Goal: Information Seeking & Learning: Learn about a topic

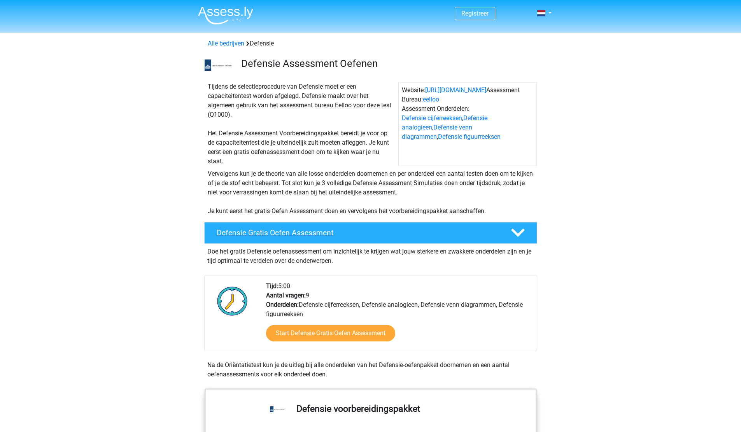
click at [289, 241] on div "Defensie Gratis Oefen Assessment" at bounding box center [370, 233] width 333 height 22
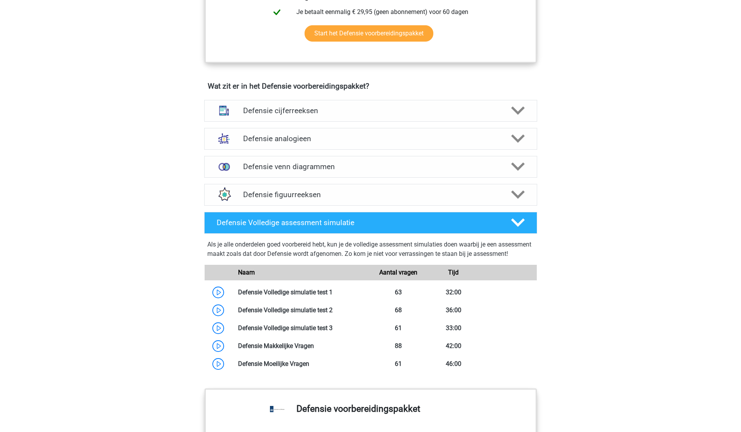
scroll to position [376, 0]
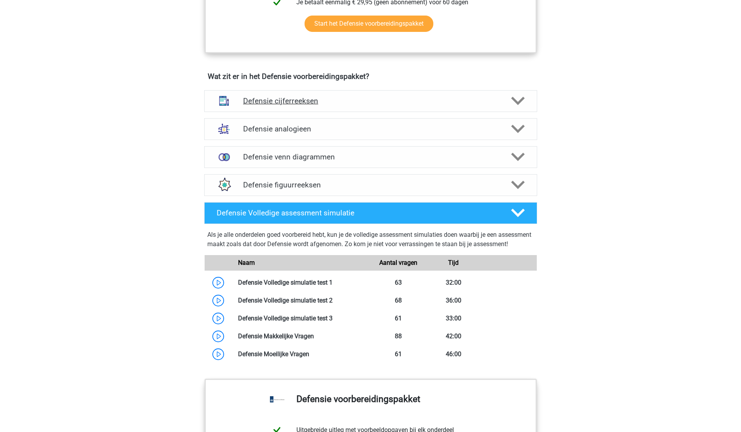
click at [270, 96] on h4 "Defensie cijferreeksen" at bounding box center [370, 100] width 255 height 9
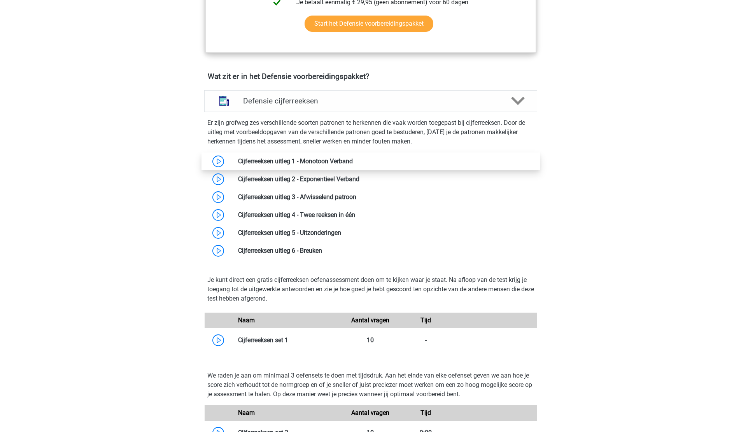
click at [353, 165] on link at bounding box center [353, 161] width 0 height 7
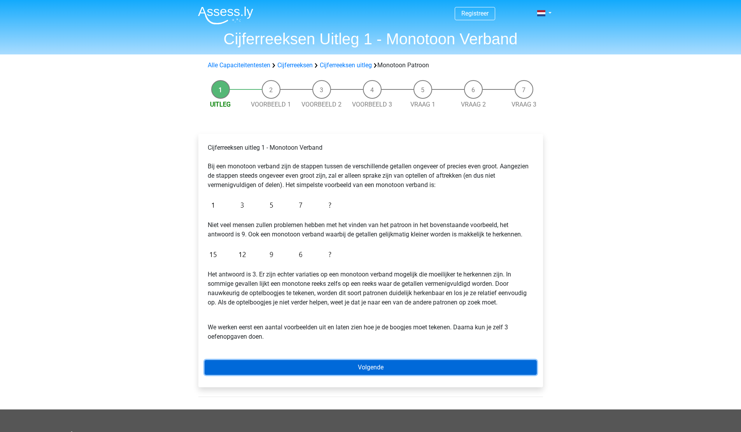
click at [354, 368] on link "Volgende" at bounding box center [371, 367] width 332 height 15
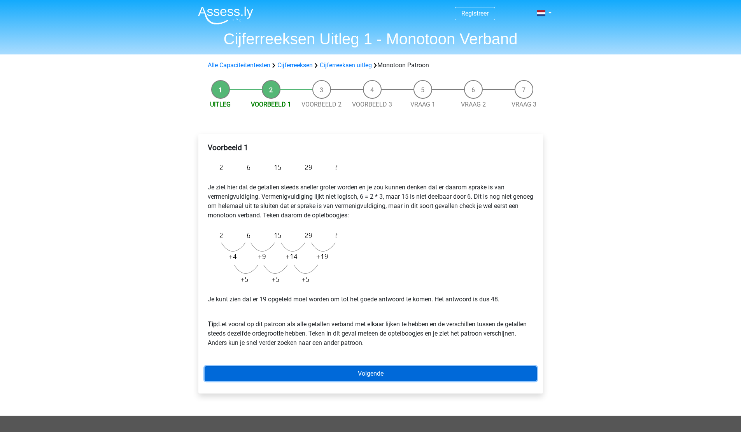
click at [354, 368] on link "Volgende" at bounding box center [371, 374] width 332 height 15
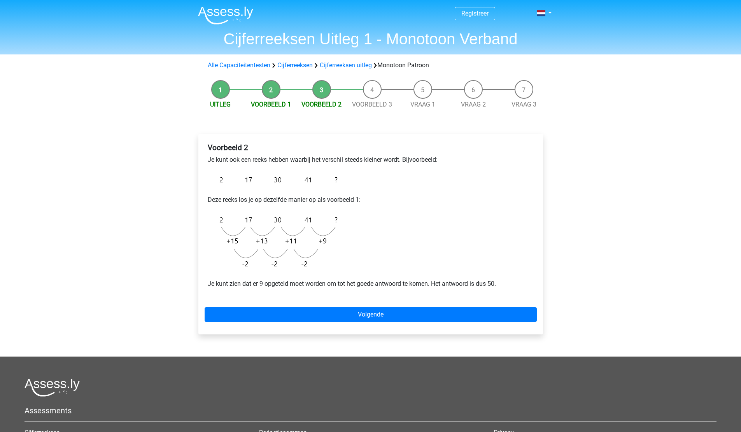
drag, startPoint x: 0, startPoint y: 0, endPoint x: 354, endPoint y: 368, distance: 510.7
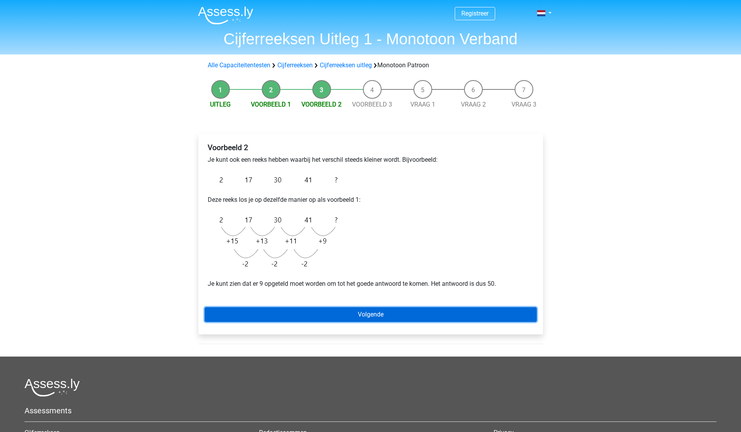
click at [311, 310] on link "Volgende" at bounding box center [371, 314] width 332 height 15
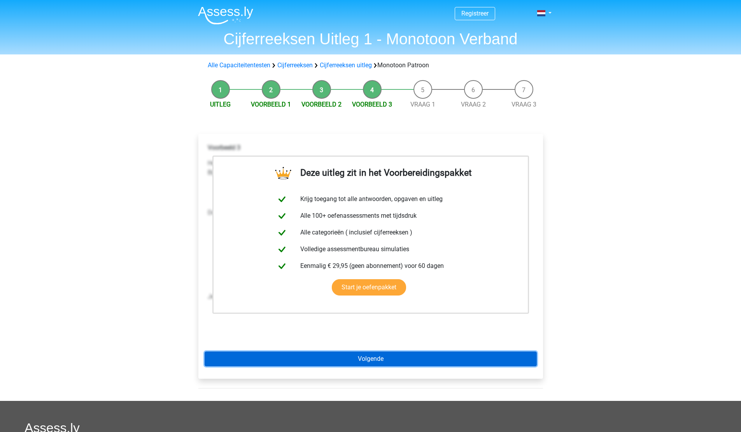
click at [342, 363] on link "Volgende" at bounding box center [371, 359] width 332 height 15
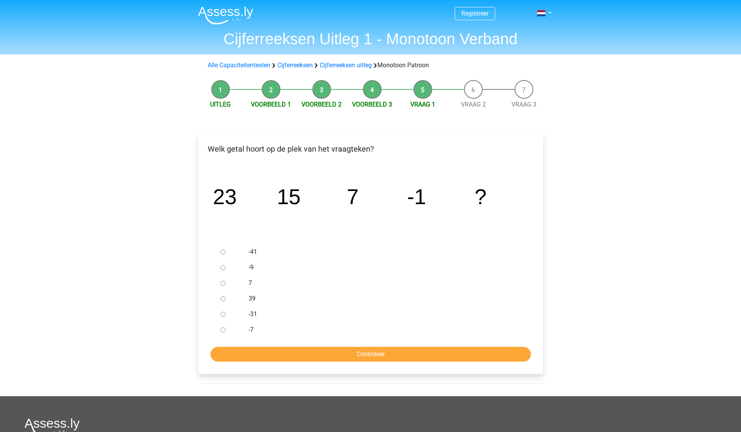
click at [222, 269] on input "-9" at bounding box center [223, 267] width 5 height 5
radio input "true"
click at [319, 360] on input "Controleer" at bounding box center [370, 354] width 321 height 15
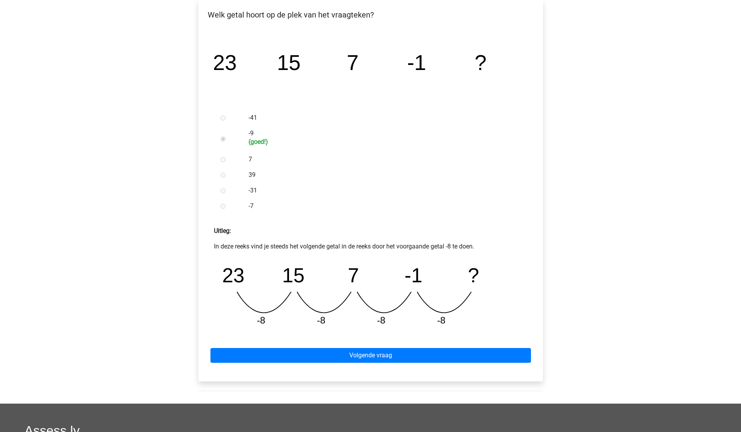
scroll to position [135, 0]
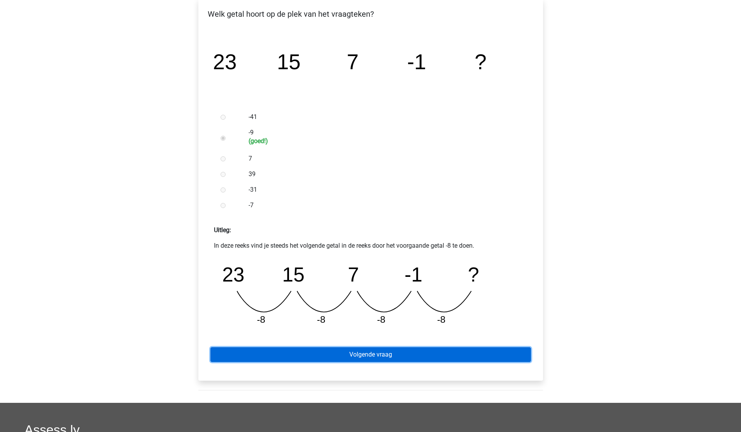
click at [328, 352] on link "Volgende vraag" at bounding box center [370, 354] width 321 height 15
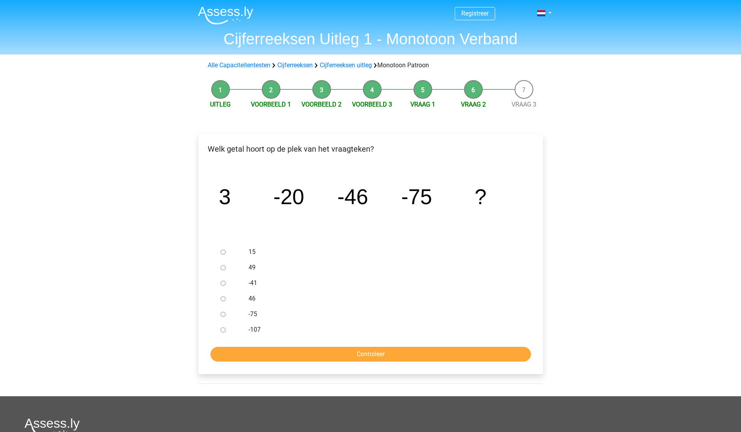
click at [254, 328] on label "-107" at bounding box center [383, 329] width 269 height 9
click at [226, 328] on input "-107" at bounding box center [223, 330] width 5 height 5
radio input "true"
click at [285, 353] on input "Controleer" at bounding box center [370, 354] width 321 height 15
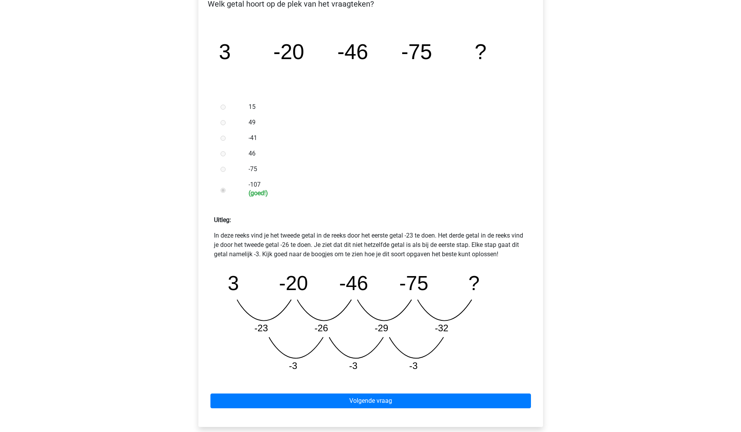
scroll to position [147, 0]
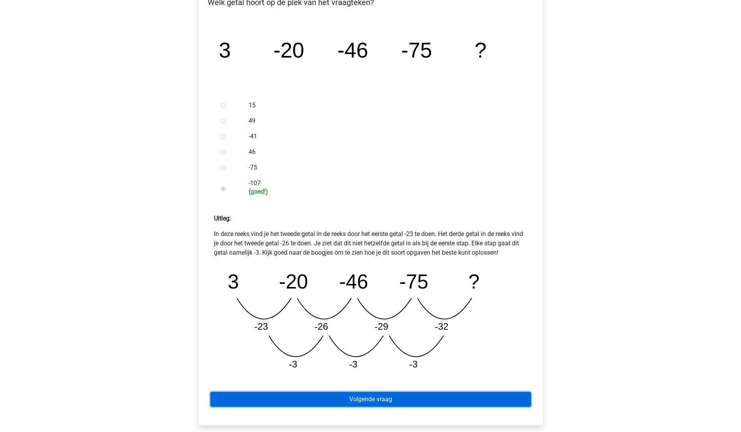
click at [347, 402] on link "Volgende vraag" at bounding box center [370, 399] width 321 height 15
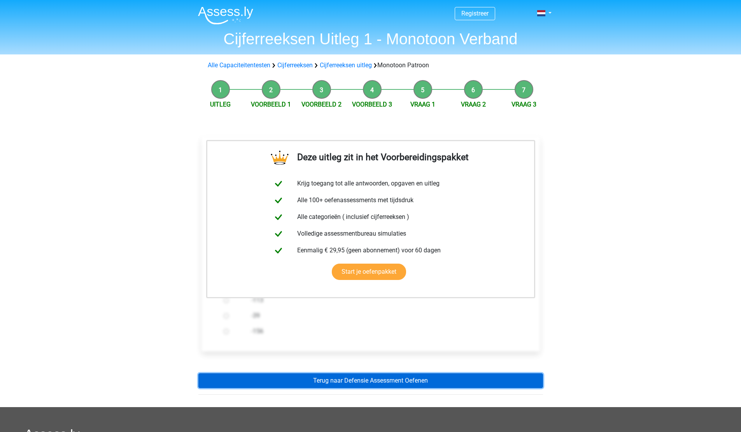
click at [313, 385] on link "Terug naar Defensie Assessment Oefenen" at bounding box center [370, 381] width 345 height 15
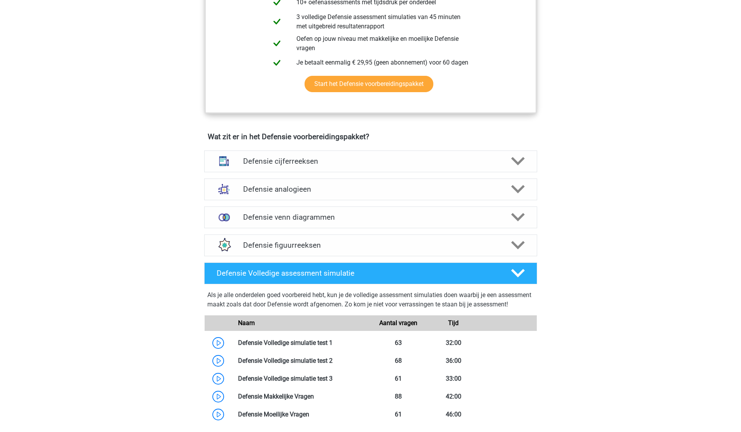
scroll to position [455, 0]
click at [279, 188] on h4 "Defensie analogieen" at bounding box center [370, 188] width 255 height 9
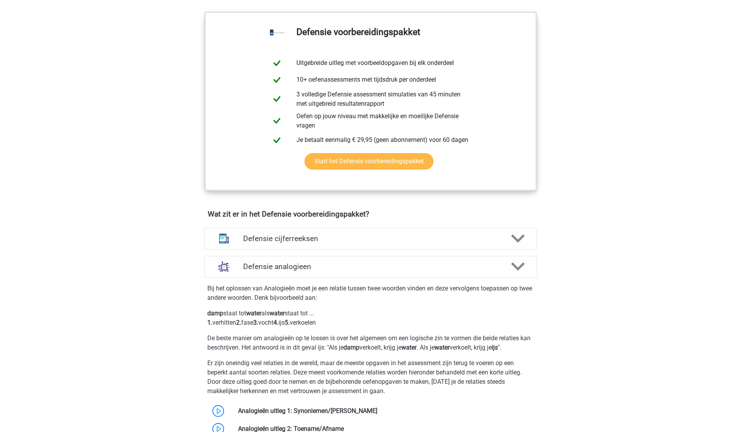
scroll to position [378, 0]
click at [283, 240] on h4 "Defensie cijferreeksen" at bounding box center [370, 237] width 255 height 9
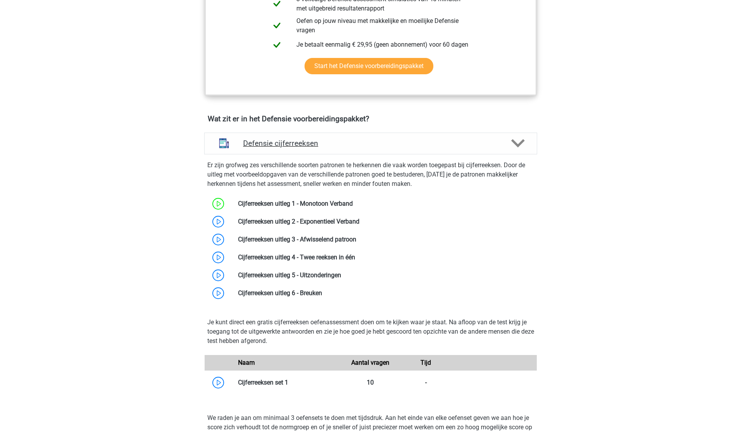
scroll to position [499, 0]
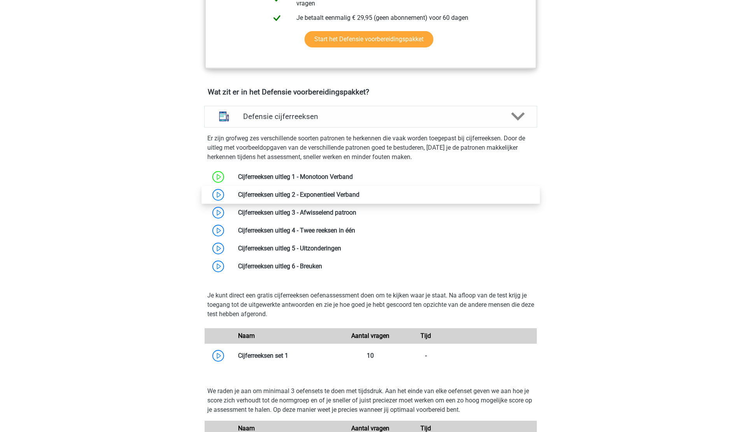
click at [360, 192] on link at bounding box center [360, 194] width 0 height 7
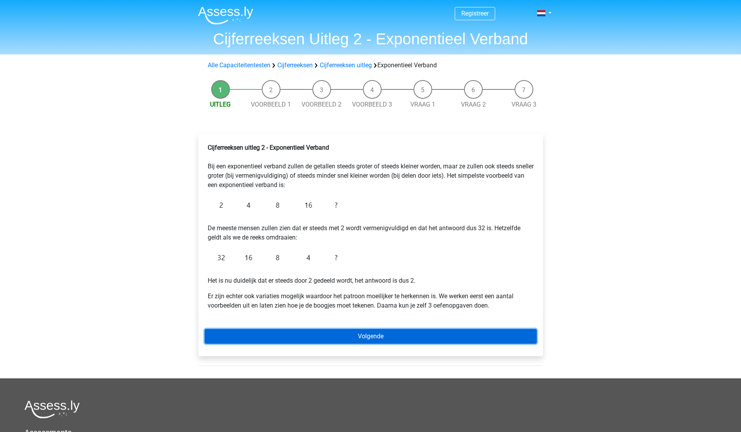
click at [364, 332] on link "Volgende" at bounding box center [371, 336] width 332 height 15
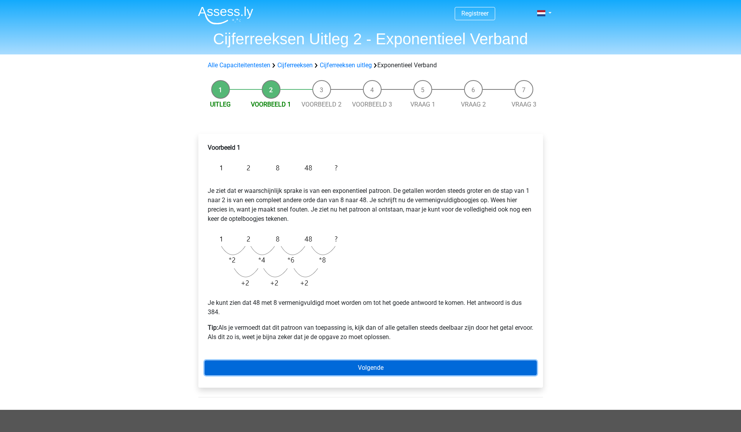
click at [379, 374] on link "Volgende" at bounding box center [371, 368] width 332 height 15
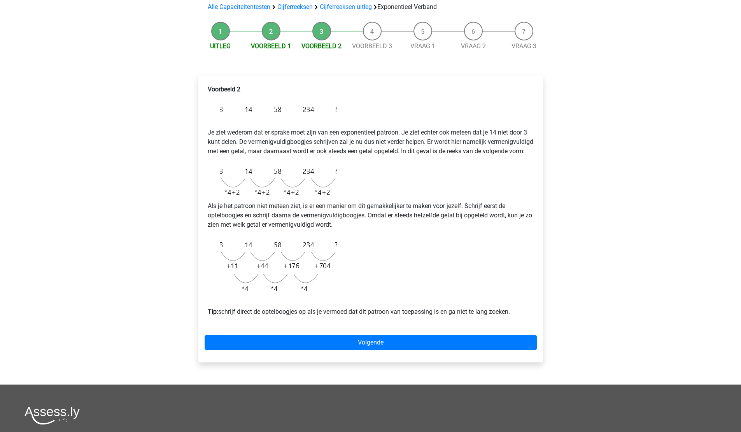
scroll to position [59, 0]
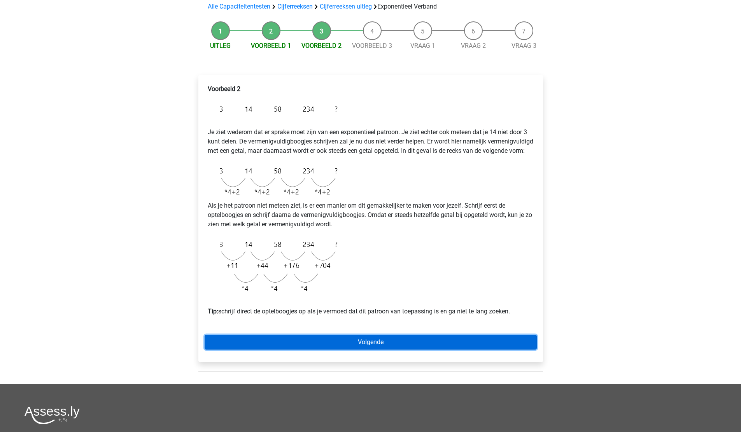
click at [356, 349] on link "Volgende" at bounding box center [371, 342] width 332 height 15
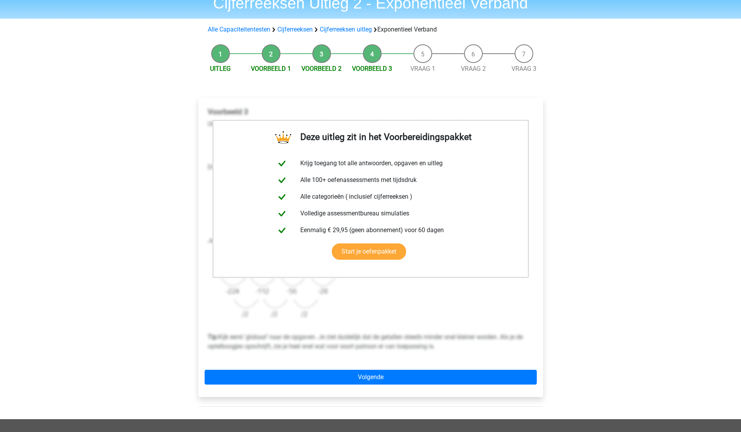
scroll to position [38, 0]
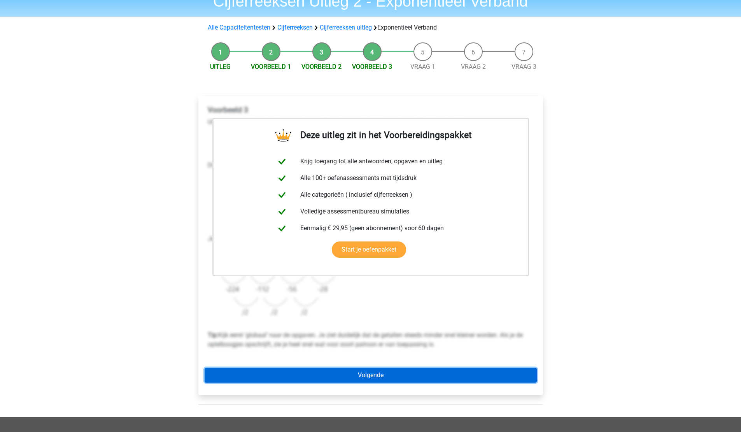
click at [360, 369] on link "Volgende" at bounding box center [371, 375] width 332 height 15
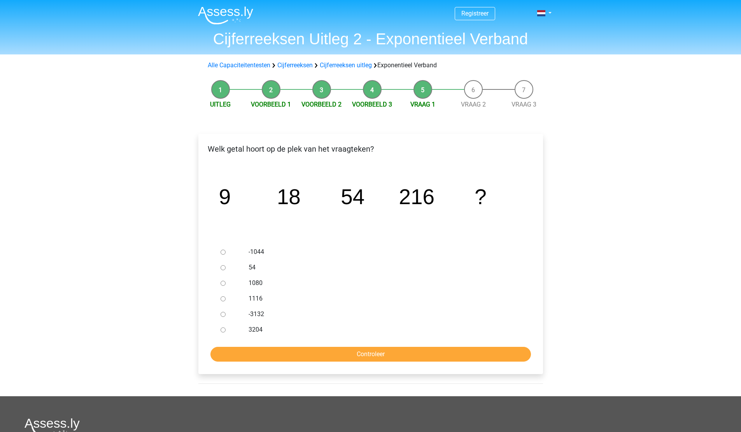
click at [415, 192] on tspan "216" at bounding box center [416, 197] width 35 height 24
click at [408, 223] on icon "image/svg+xml 9 18 54 216 ?" at bounding box center [371, 204] width 320 height 80
click at [249, 282] on label "1080" at bounding box center [383, 283] width 269 height 9
click at [226, 282] on input "1080" at bounding box center [223, 283] width 5 height 5
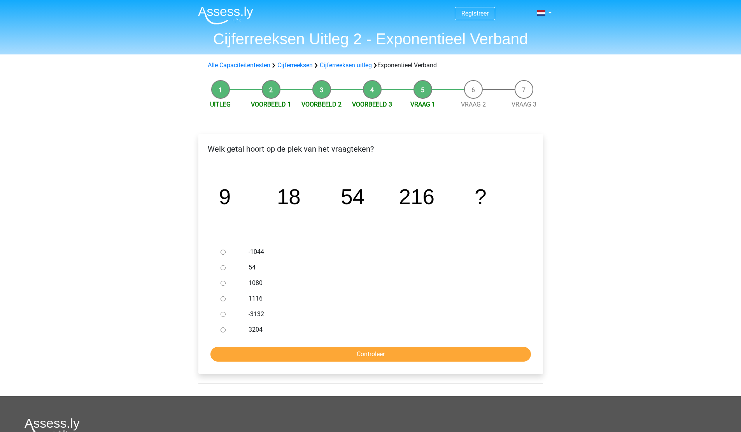
radio input "true"
click at [344, 354] on input "Controleer" at bounding box center [370, 354] width 321 height 15
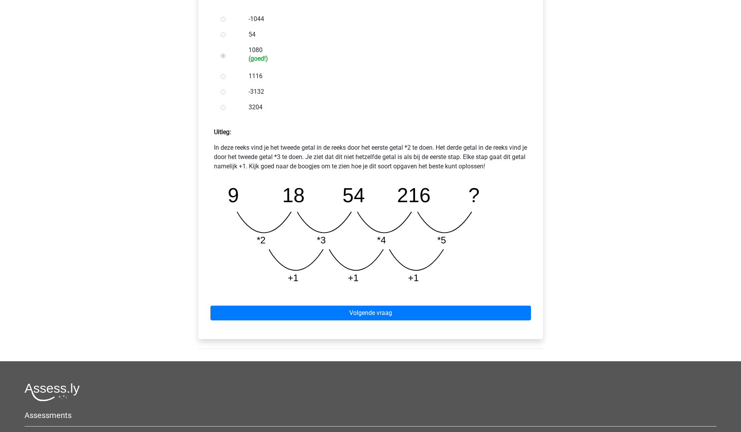
scroll to position [234, 0]
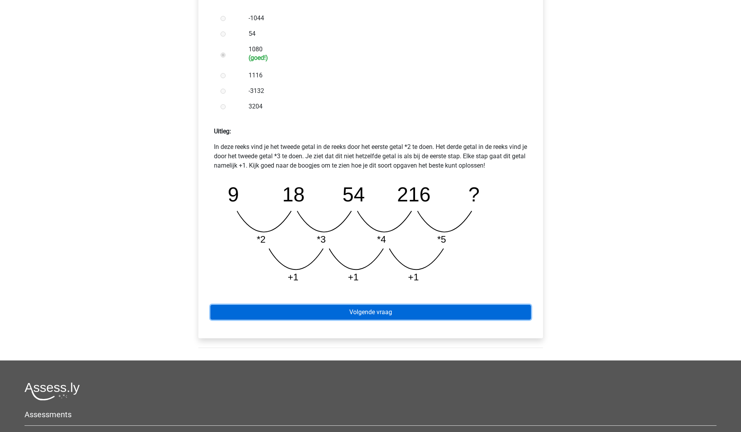
click at [368, 315] on link "Volgende vraag" at bounding box center [370, 312] width 321 height 15
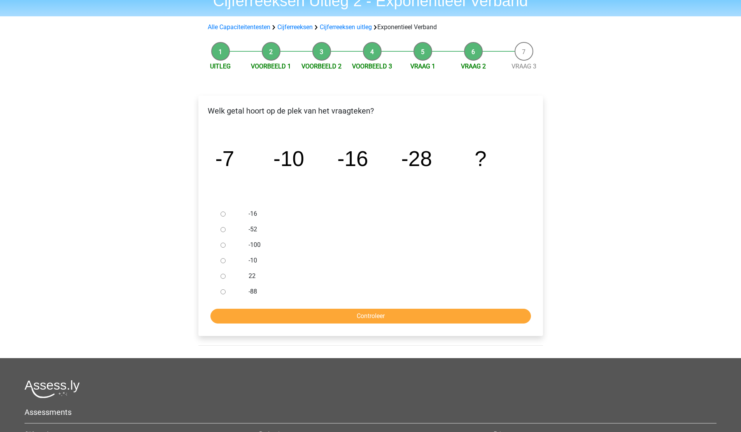
scroll to position [39, 0]
drag, startPoint x: 438, startPoint y: 153, endPoint x: 402, endPoint y: 146, distance: 36.9
click at [402, 146] on icon "image/svg+xml -7 -10 -16 -28 ?" at bounding box center [371, 166] width 320 height 80
click at [402, 146] on tspan "-28" at bounding box center [416, 158] width 31 height 24
click at [252, 227] on label "-52" at bounding box center [383, 228] width 269 height 9
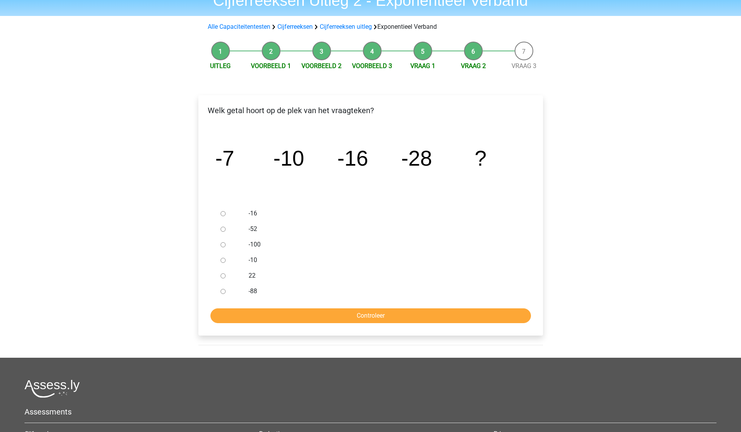
click at [226, 227] on input "-52" at bounding box center [223, 229] width 5 height 5
radio input "true"
click at [369, 315] on input "Controleer" at bounding box center [370, 316] width 321 height 15
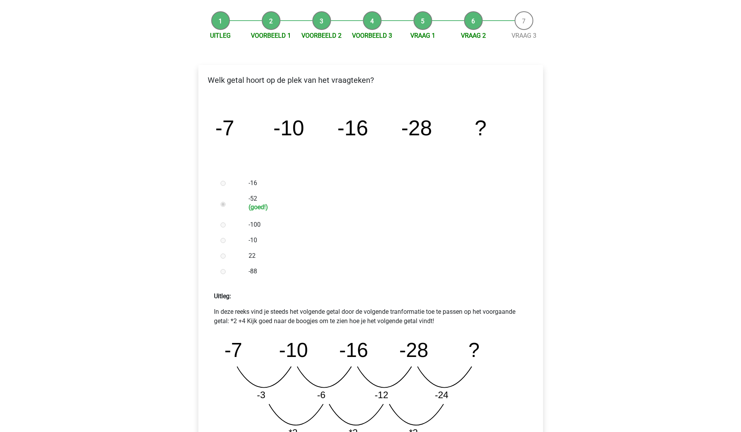
scroll to position [358, 0]
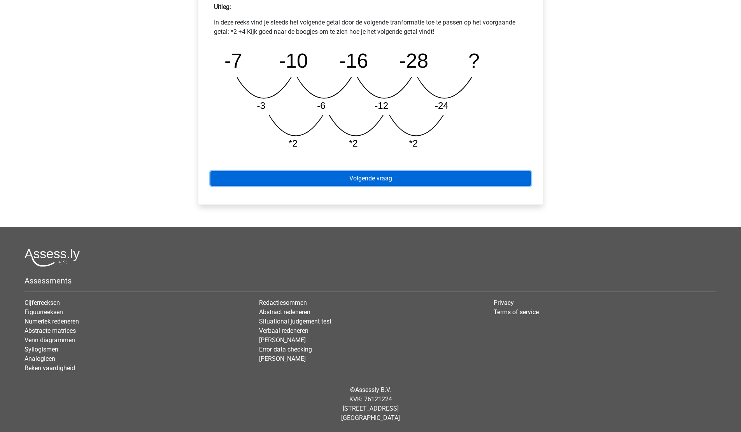
click at [352, 181] on link "Volgende vraag" at bounding box center [370, 178] width 321 height 15
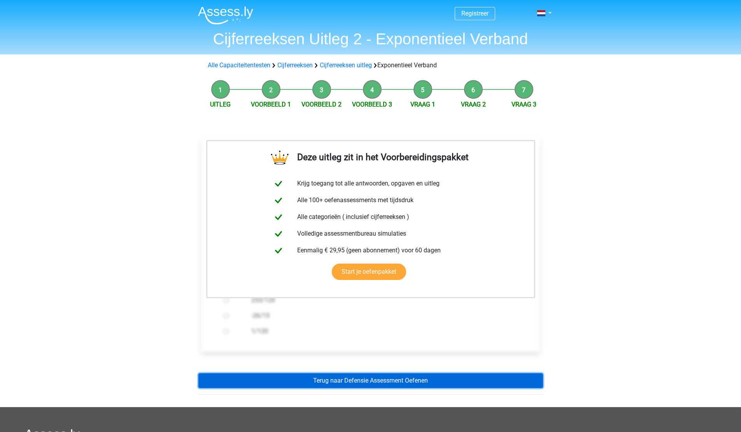
click at [359, 382] on link "Terug naar Defensie Assessment Oefenen" at bounding box center [370, 381] width 345 height 15
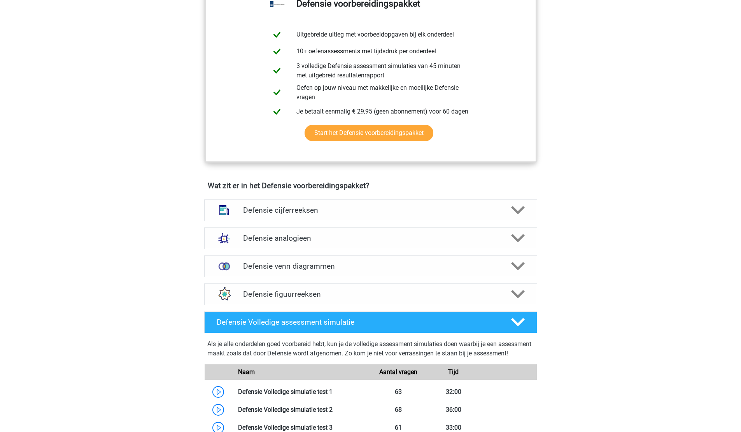
scroll to position [406, 0]
click at [282, 199] on div "Defensie cijferreeksen" at bounding box center [370, 210] width 333 height 22
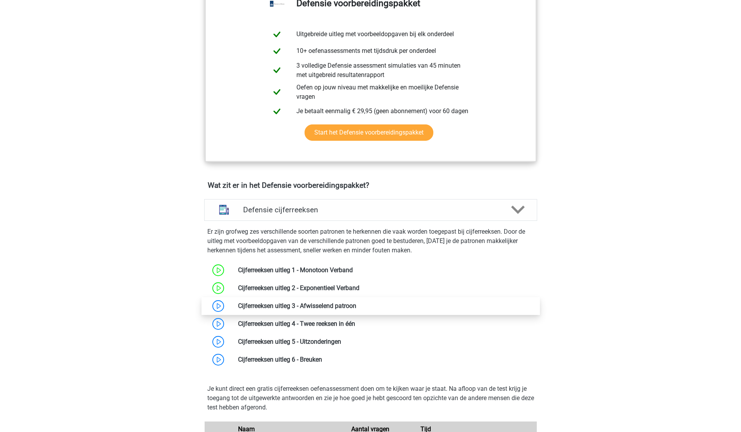
click at [356, 306] on link at bounding box center [356, 305] width 0 height 7
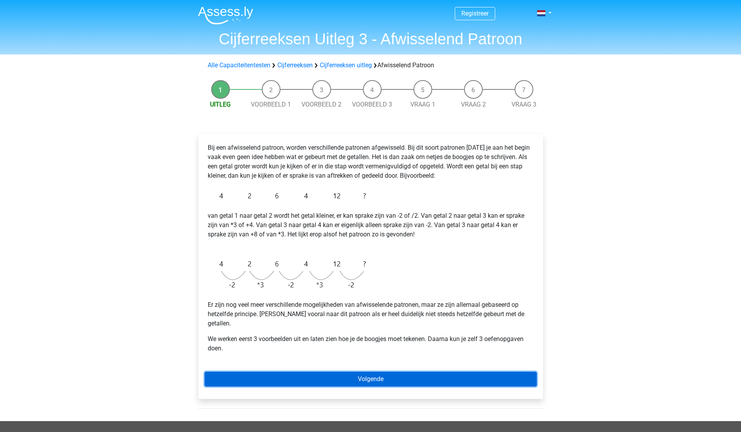
click at [377, 372] on link "Volgende" at bounding box center [371, 379] width 332 height 15
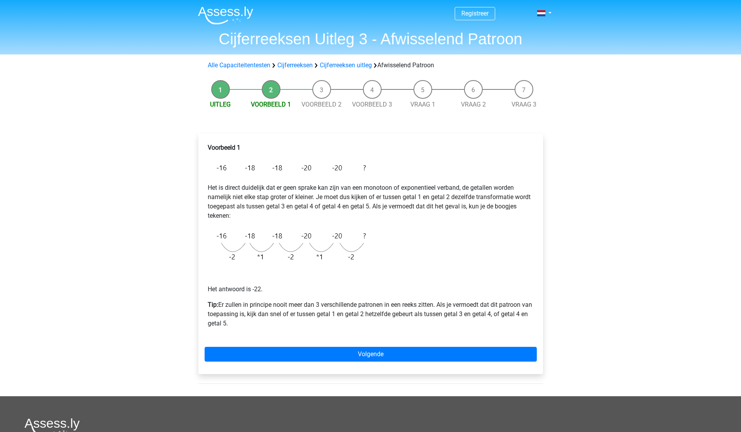
click at [377, 369] on div "Voorbeeld 1 Het is direct duidelijk dat er geen sprake kan zijn van een monotoo…" at bounding box center [370, 254] width 345 height 240
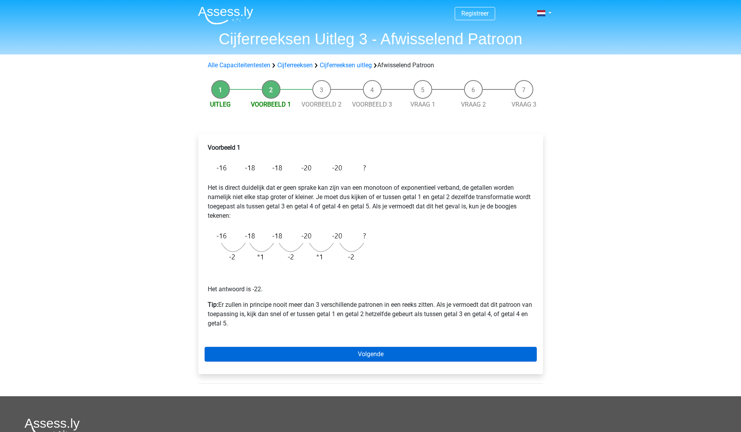
drag, startPoint x: 0, startPoint y: 0, endPoint x: 376, endPoint y: 361, distance: 521.2
click at [376, 361] on div "Voorbeeld 1 Het is direct duidelijk dat er geen sprake kan zijn van een monotoo…" at bounding box center [370, 254] width 345 height 240
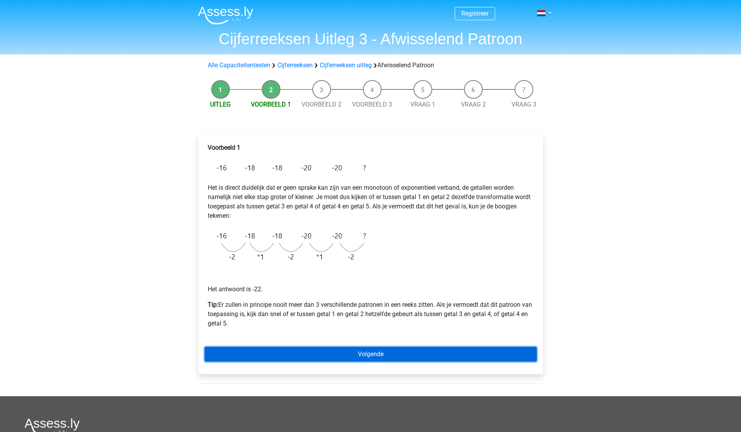
click at [376, 361] on link "Volgende" at bounding box center [371, 354] width 332 height 15
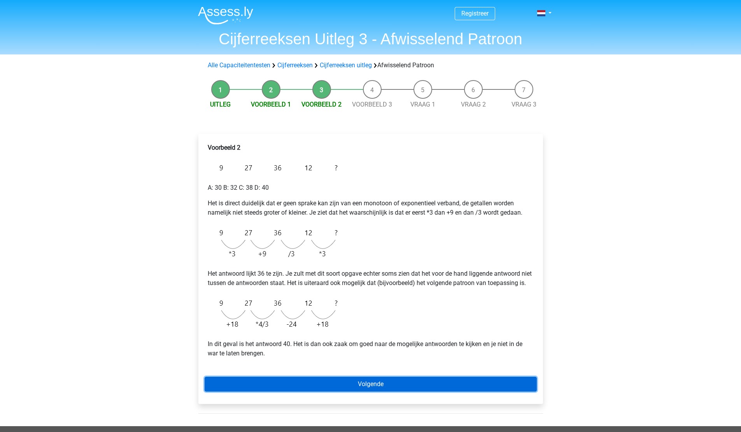
click at [376, 392] on link "Volgende" at bounding box center [371, 384] width 332 height 15
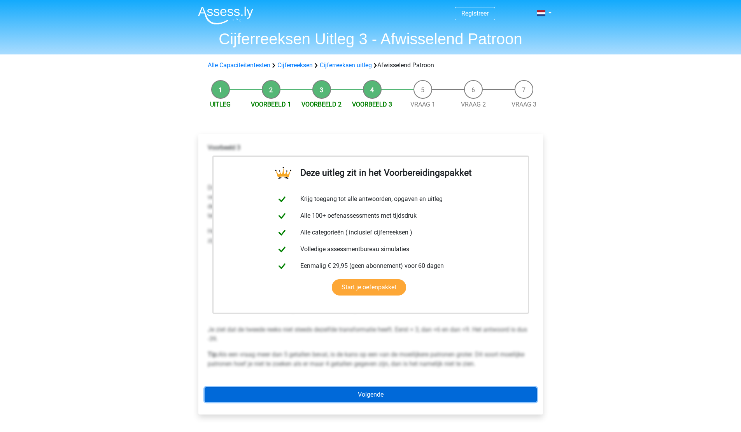
click at [374, 396] on link "Volgende" at bounding box center [371, 395] width 332 height 15
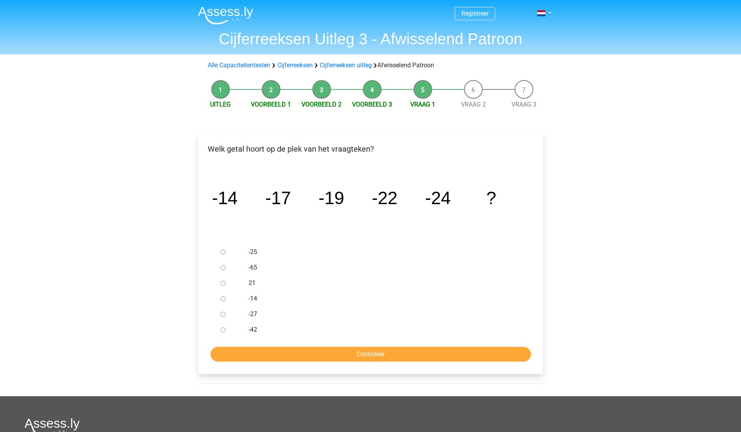
click at [255, 317] on label "-27" at bounding box center [383, 314] width 269 height 9
click at [226, 317] on input "-27" at bounding box center [223, 314] width 5 height 5
radio input "true"
click at [308, 358] on input "Controleer" at bounding box center [370, 354] width 321 height 15
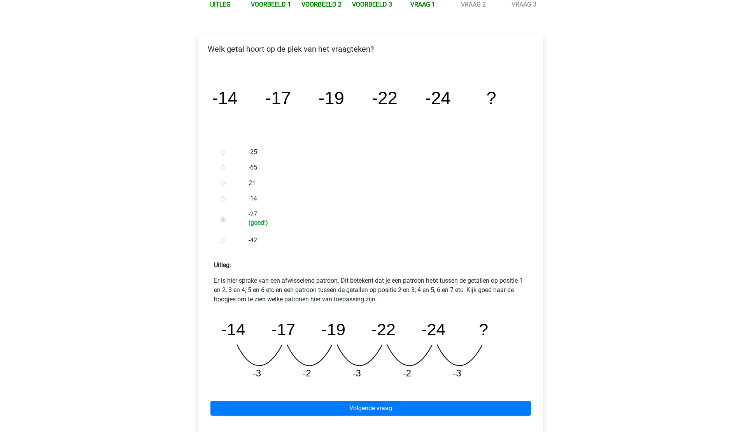
scroll to position [127, 0]
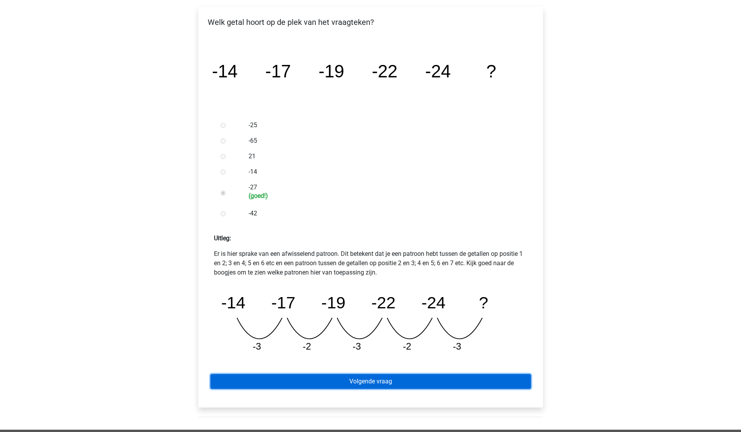
click at [323, 382] on link "Volgende vraag" at bounding box center [370, 381] width 321 height 15
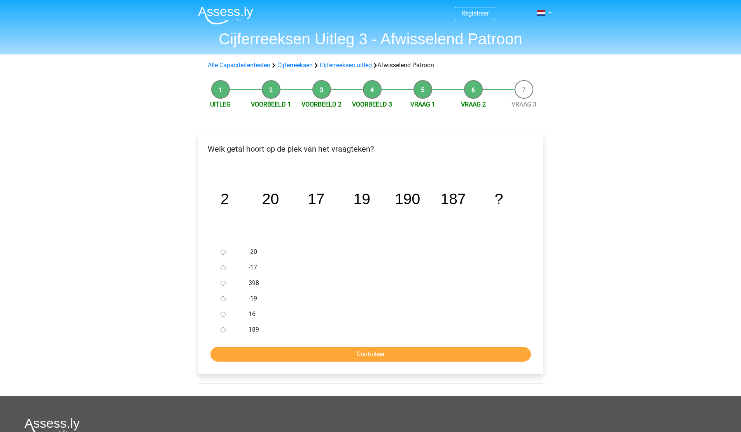
click at [271, 206] on tspan "20" at bounding box center [270, 199] width 17 height 17
drag, startPoint x: 221, startPoint y: 201, endPoint x: 270, endPoint y: 195, distance: 48.9
click at [270, 195] on g "2 20 17 19 190 187 ?" at bounding box center [362, 199] width 282 height 17
click at [274, 206] on tspan "20" at bounding box center [270, 199] width 17 height 17
drag, startPoint x: 222, startPoint y: 195, endPoint x: 435, endPoint y: 199, distance: 212.9
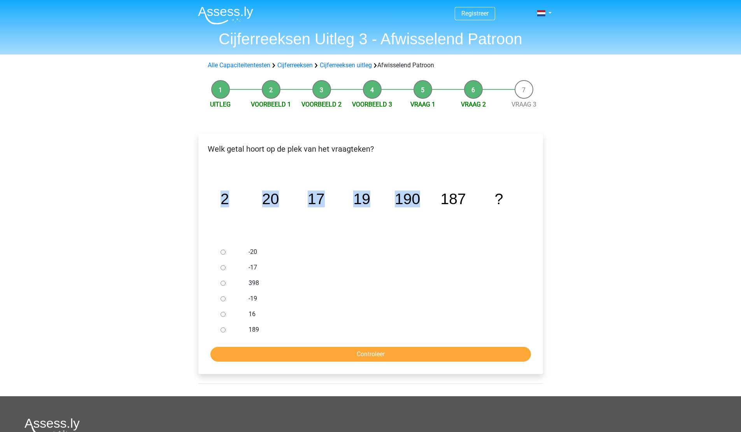
click at [435, 199] on icon "image/svg+xml 2 20 17 19 190 187 ?" at bounding box center [371, 204] width 320 height 80
drag, startPoint x: 420, startPoint y: 194, endPoint x: 380, endPoint y: 188, distance: 40.5
click at [380, 188] on icon "image/svg+xml 2 20 17 19 190 187 ?" at bounding box center [371, 204] width 320 height 80
click at [424, 216] on icon "image/svg+xml 2 20 17 19 190 187 ?" at bounding box center [371, 204] width 320 height 80
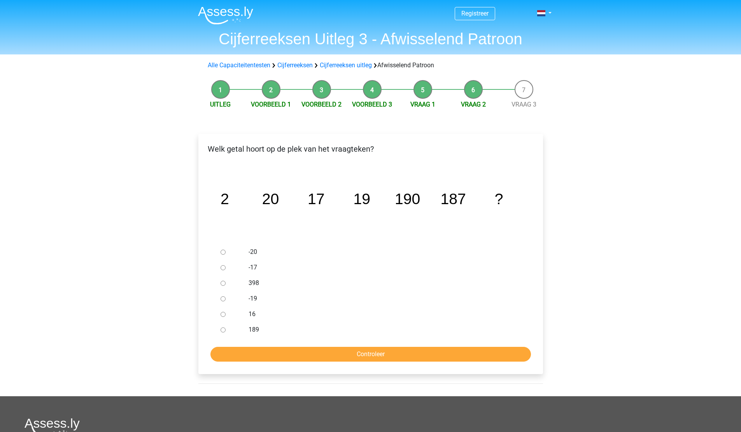
click at [257, 331] on label "189" at bounding box center [383, 329] width 269 height 9
click at [226, 331] on input "189" at bounding box center [223, 330] width 5 height 5
radio input "true"
click at [294, 351] on input "Controleer" at bounding box center [370, 354] width 321 height 15
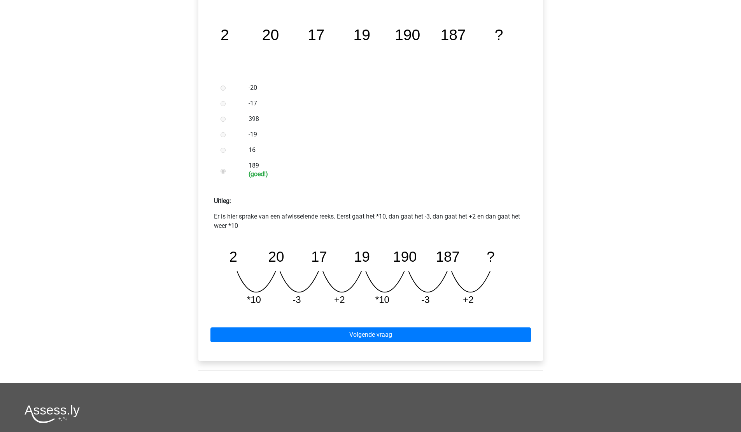
scroll to position [165, 0]
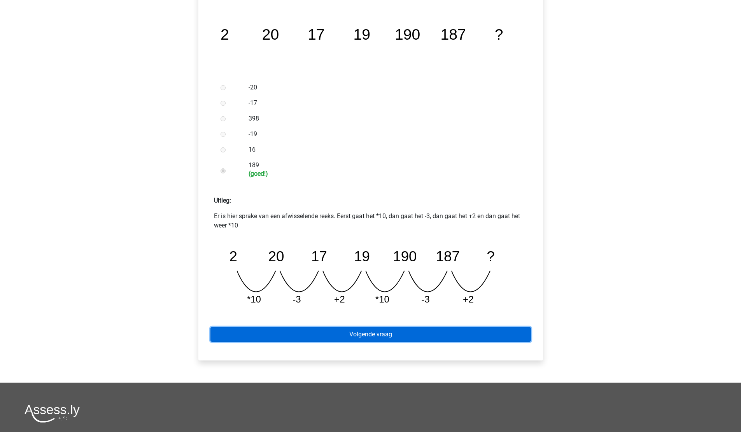
click at [317, 334] on link "Volgende vraag" at bounding box center [370, 334] width 321 height 15
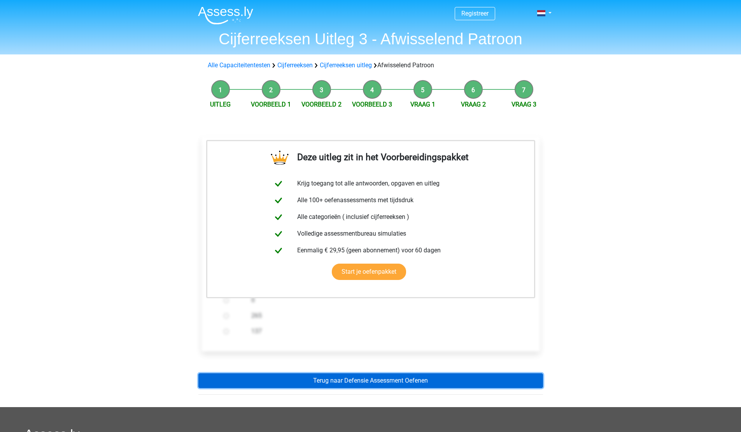
click at [310, 379] on link "Terug naar Defensie Assessment Oefenen" at bounding box center [370, 381] width 345 height 15
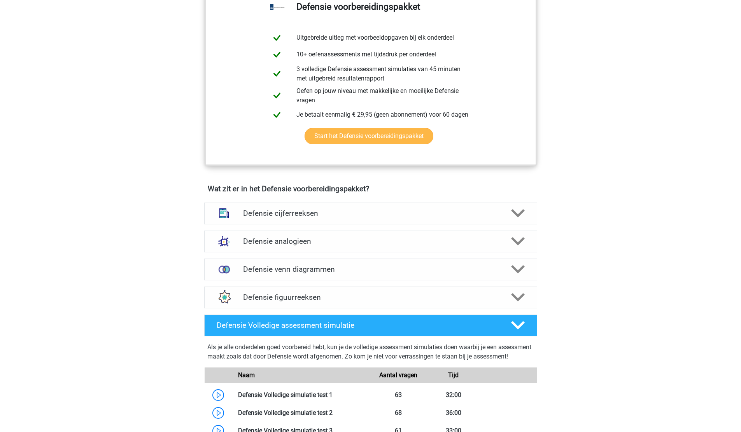
scroll to position [403, 0]
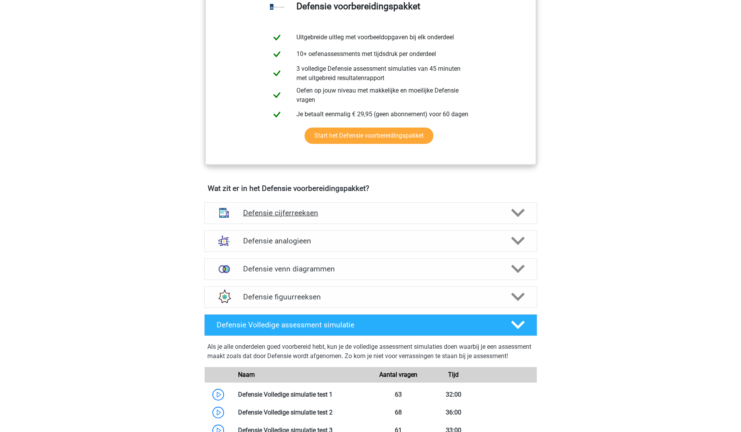
click at [295, 218] on div "Defensie cijferreeksen" at bounding box center [370, 213] width 333 height 22
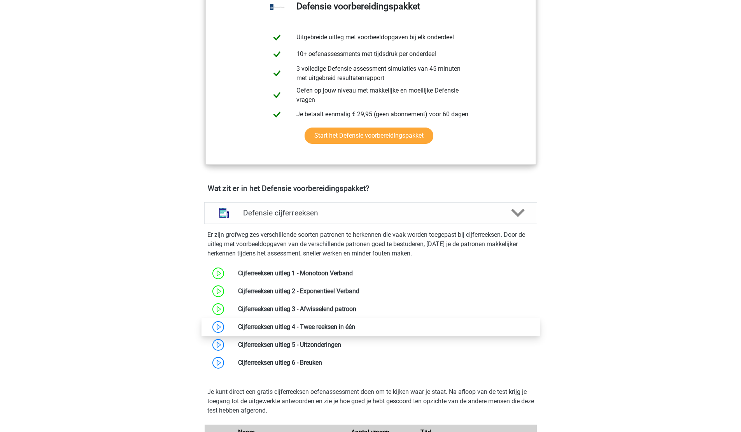
click at [355, 330] on link at bounding box center [355, 326] width 0 height 7
